Goal: Ask a question

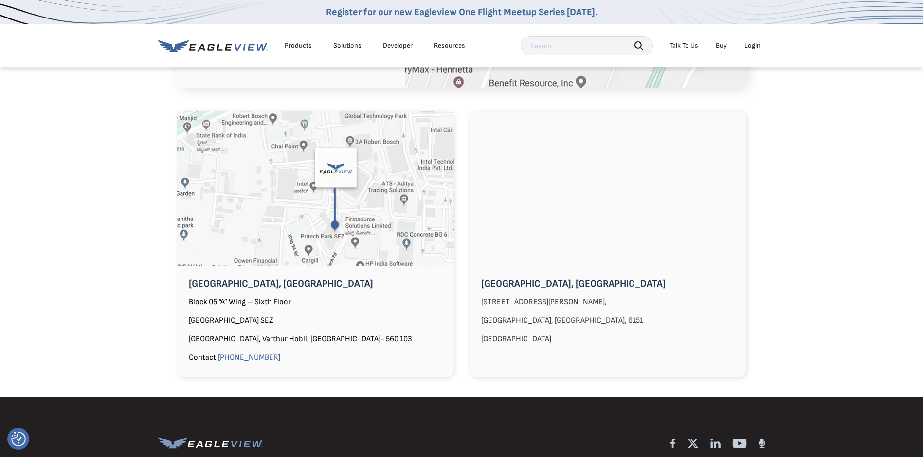
scroll to position [1100, 0]
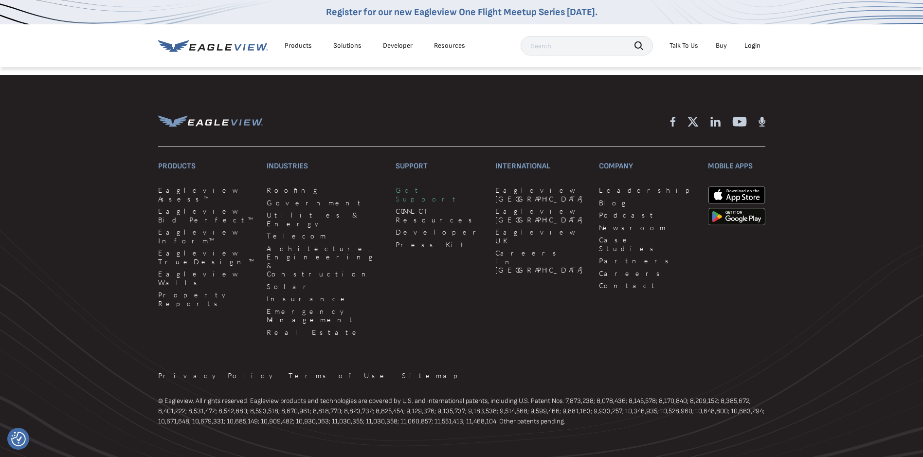
click at [395, 186] on link "Get Support" at bounding box center [439, 194] width 88 height 17
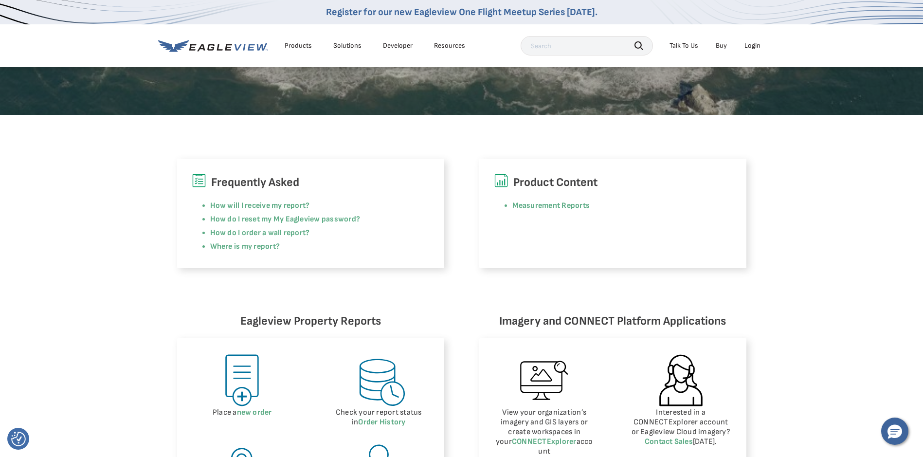
scroll to position [486, 0]
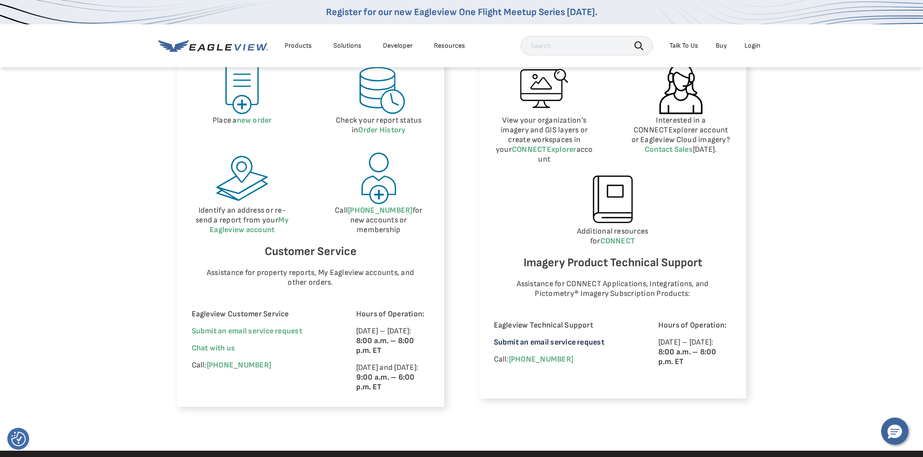
click at [556, 338] on link "Submit an email service request" at bounding box center [549, 342] width 110 height 9
